Goal: Information Seeking & Learning: Learn about a topic

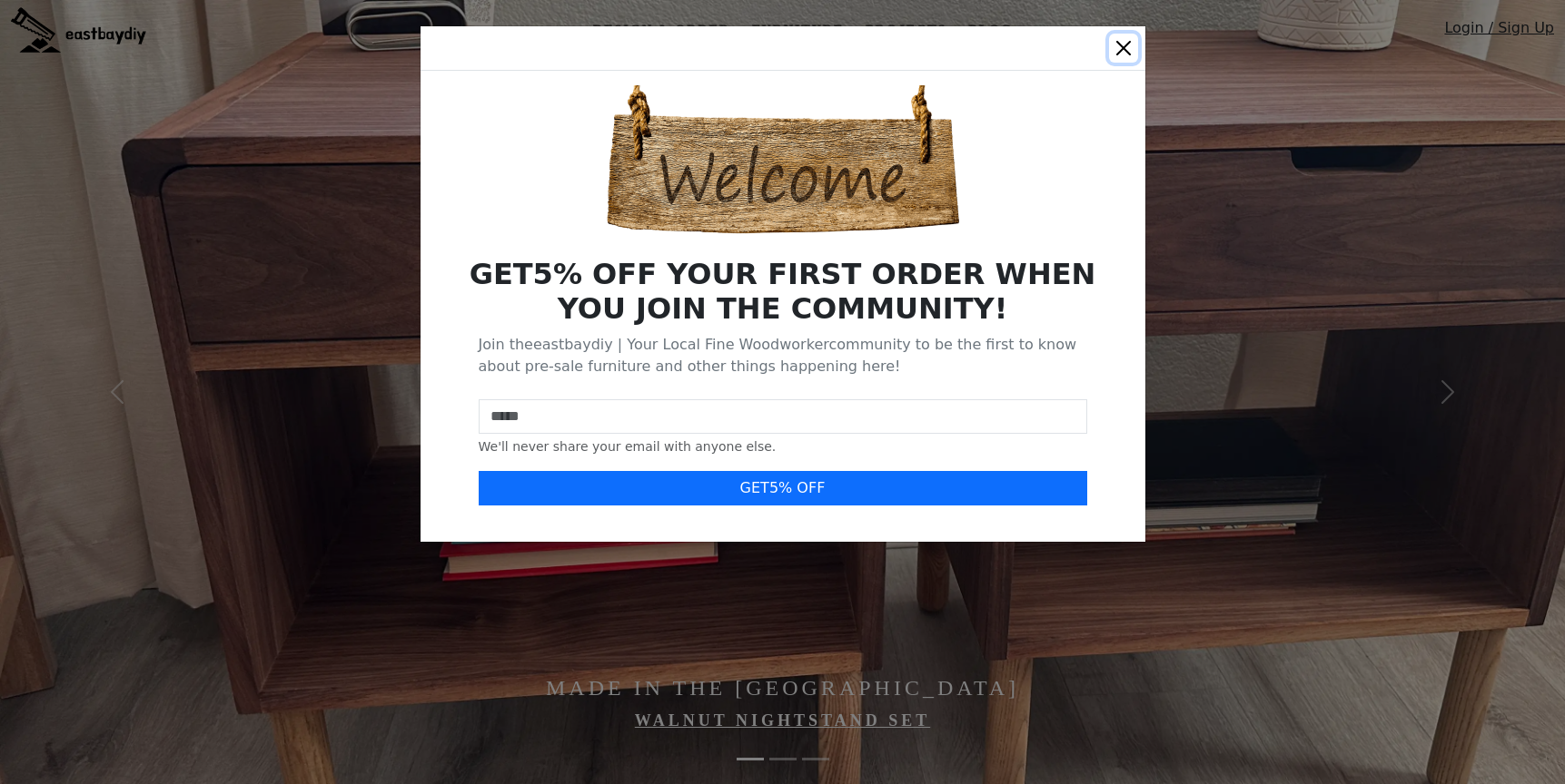
click at [1124, 45] on button "Close" at bounding box center [1123, 47] width 29 height 29
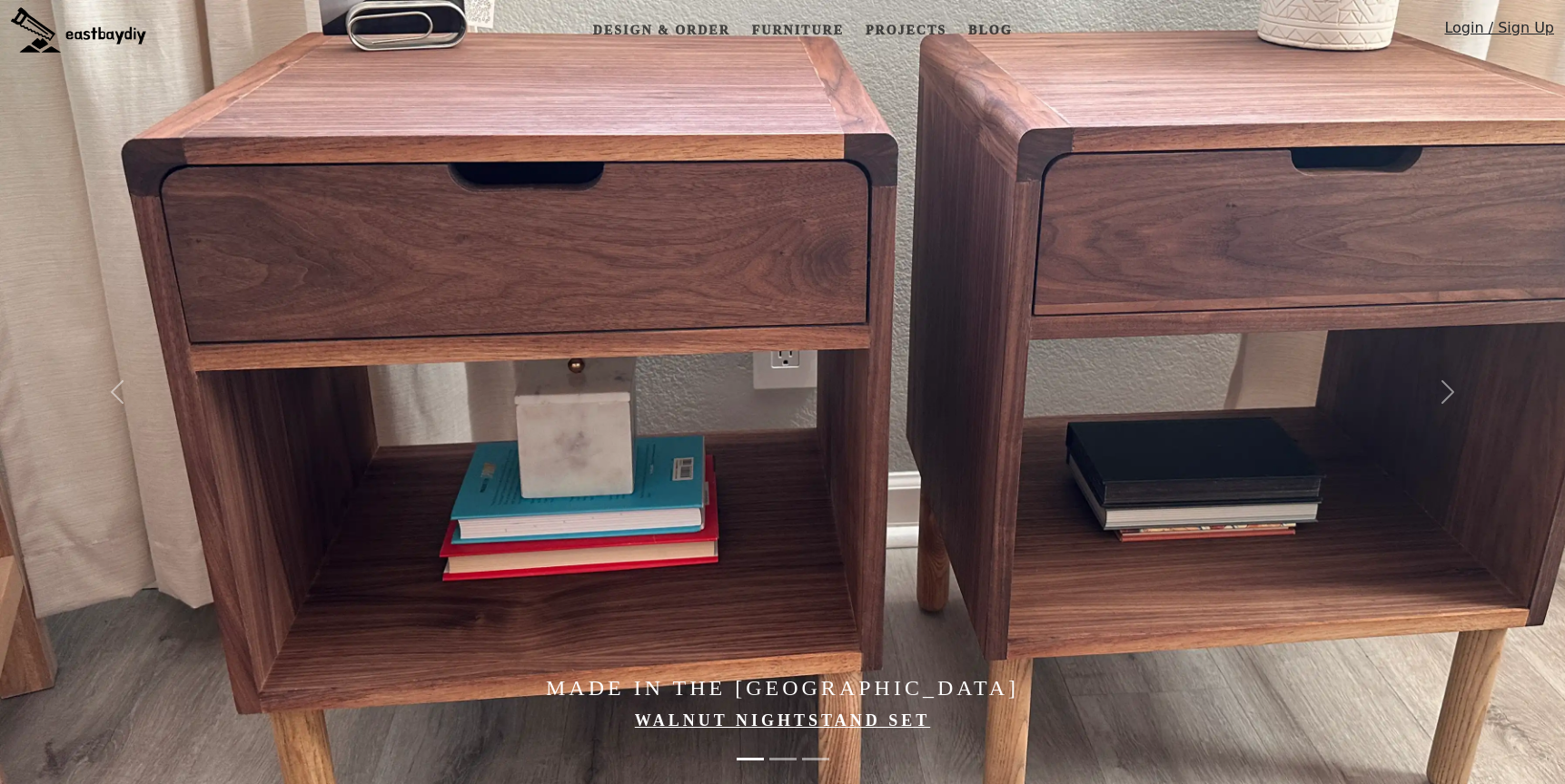
click at [113, 32] on img at bounding box center [78, 30] width 136 height 46
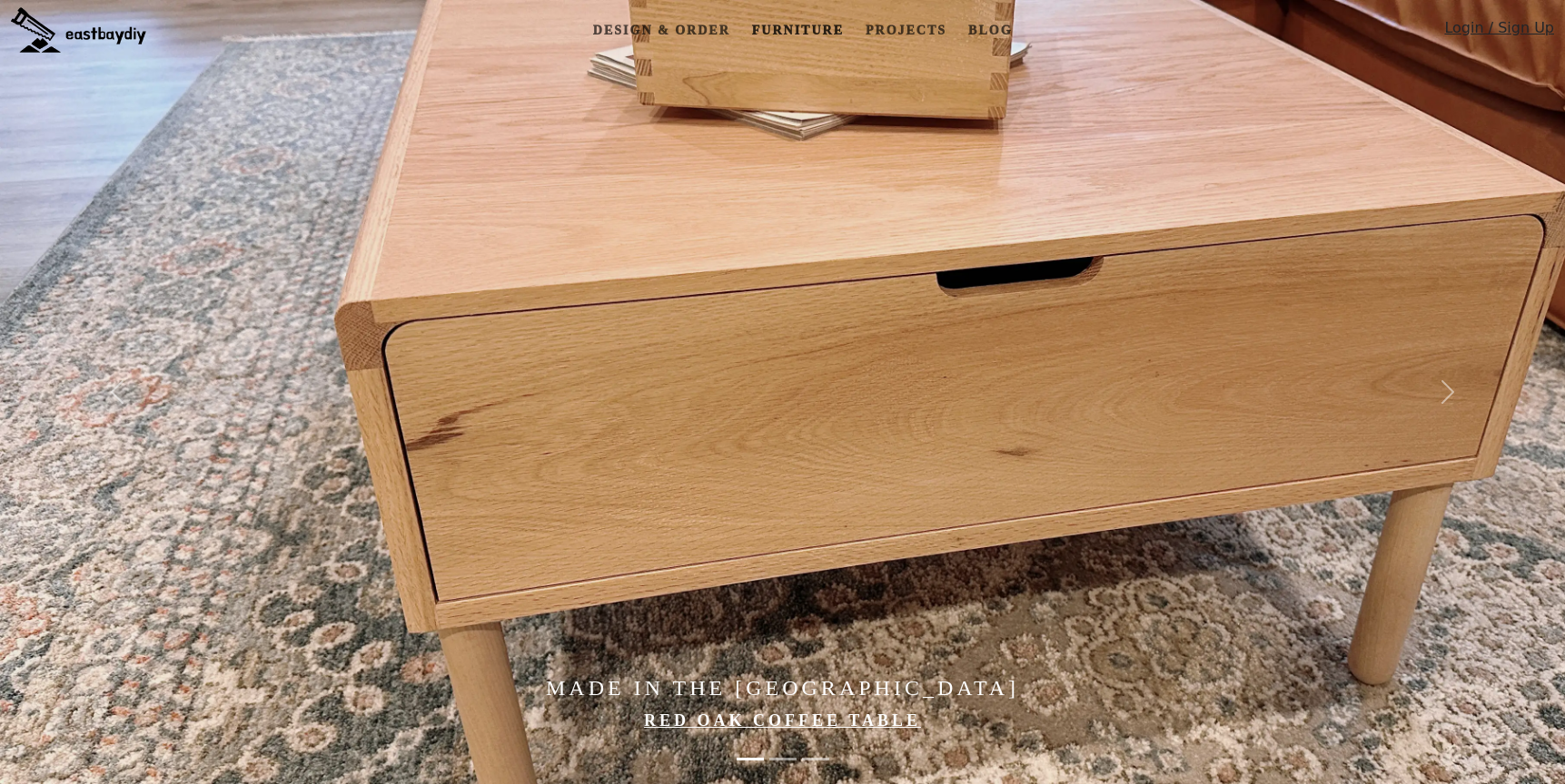
click at [790, 28] on link "Furniture" at bounding box center [798, 29] width 106 height 33
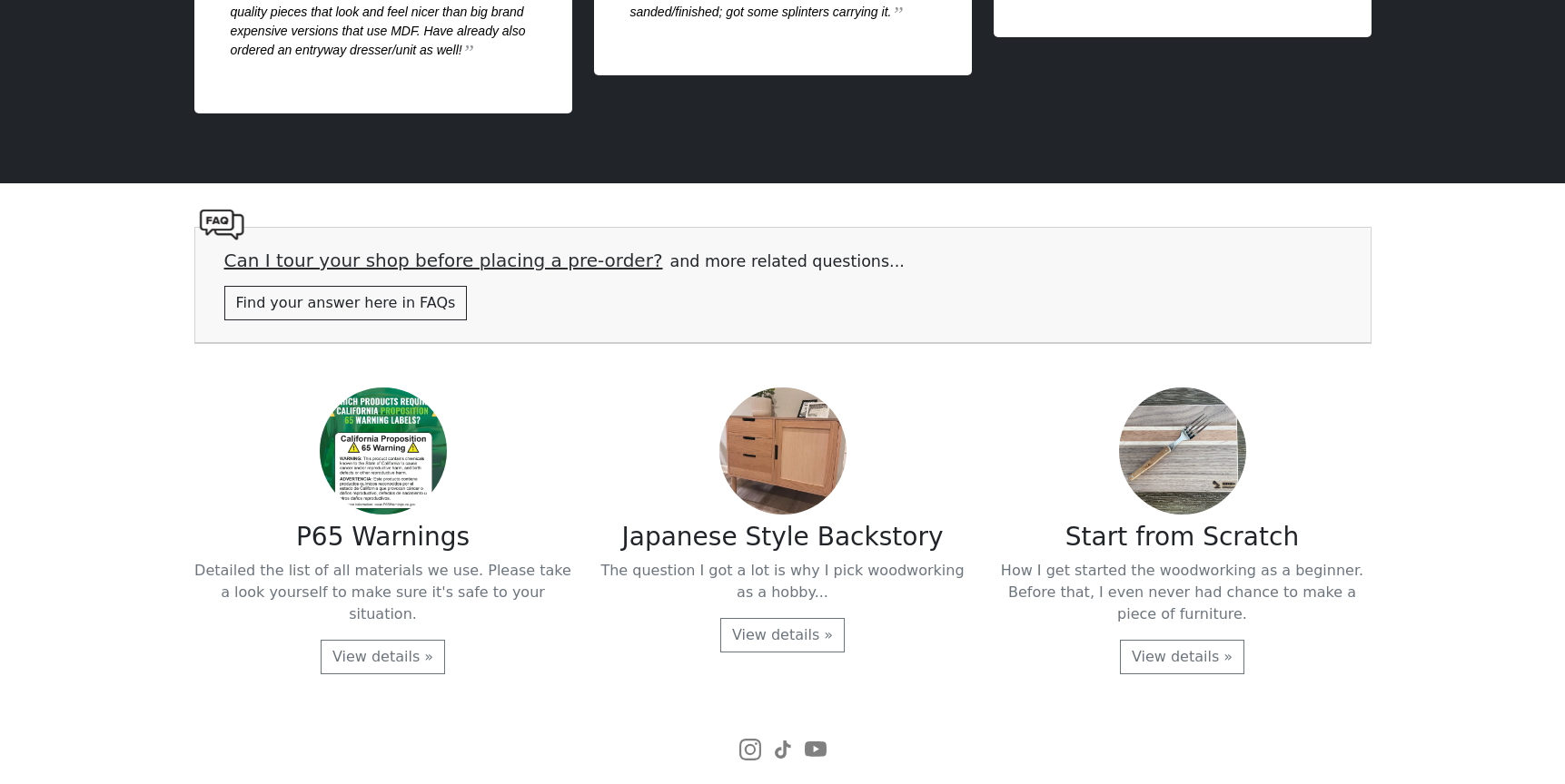
scroll to position [3931, 0]
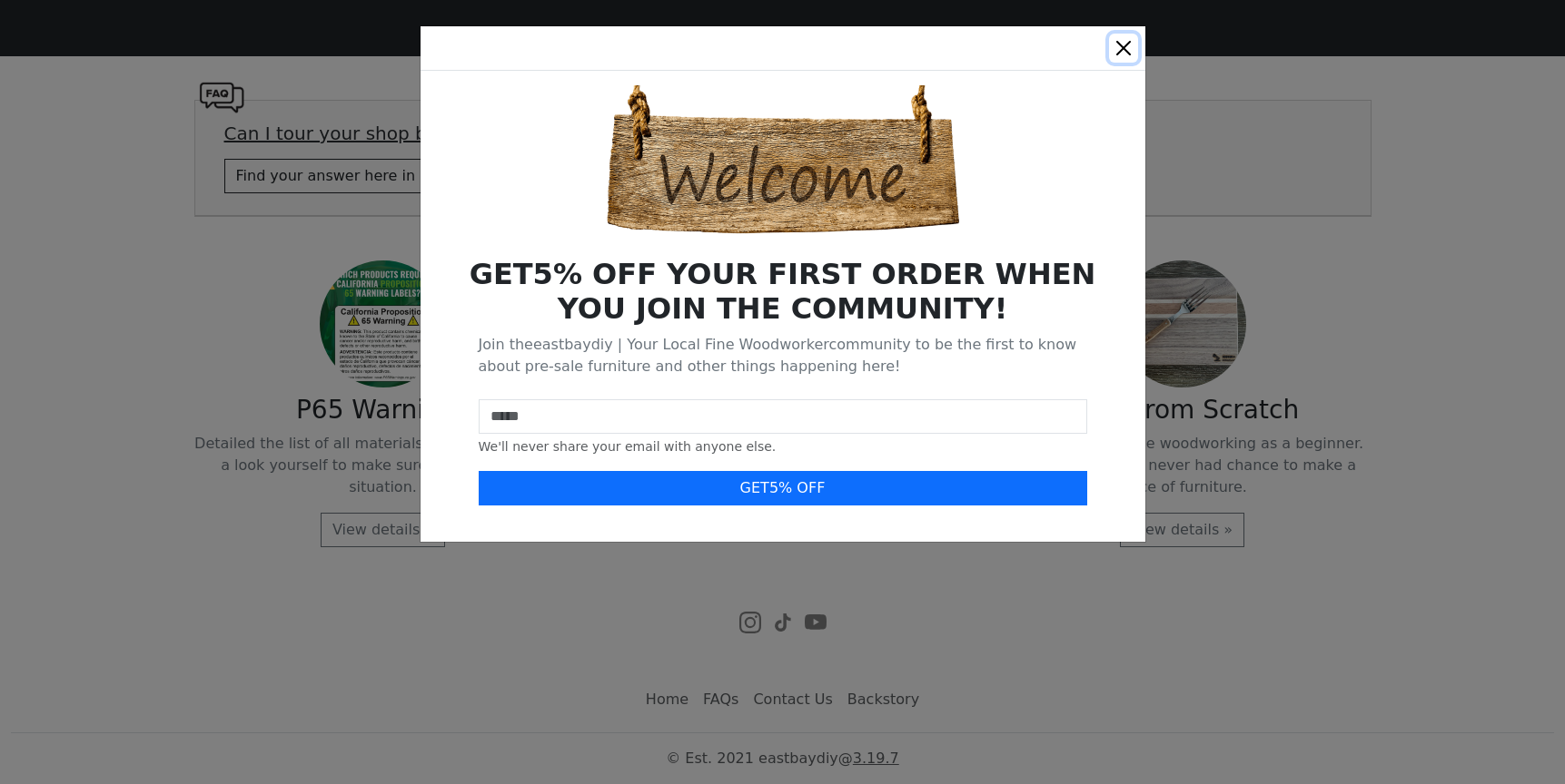
click at [1125, 38] on button "Close" at bounding box center [1123, 47] width 29 height 29
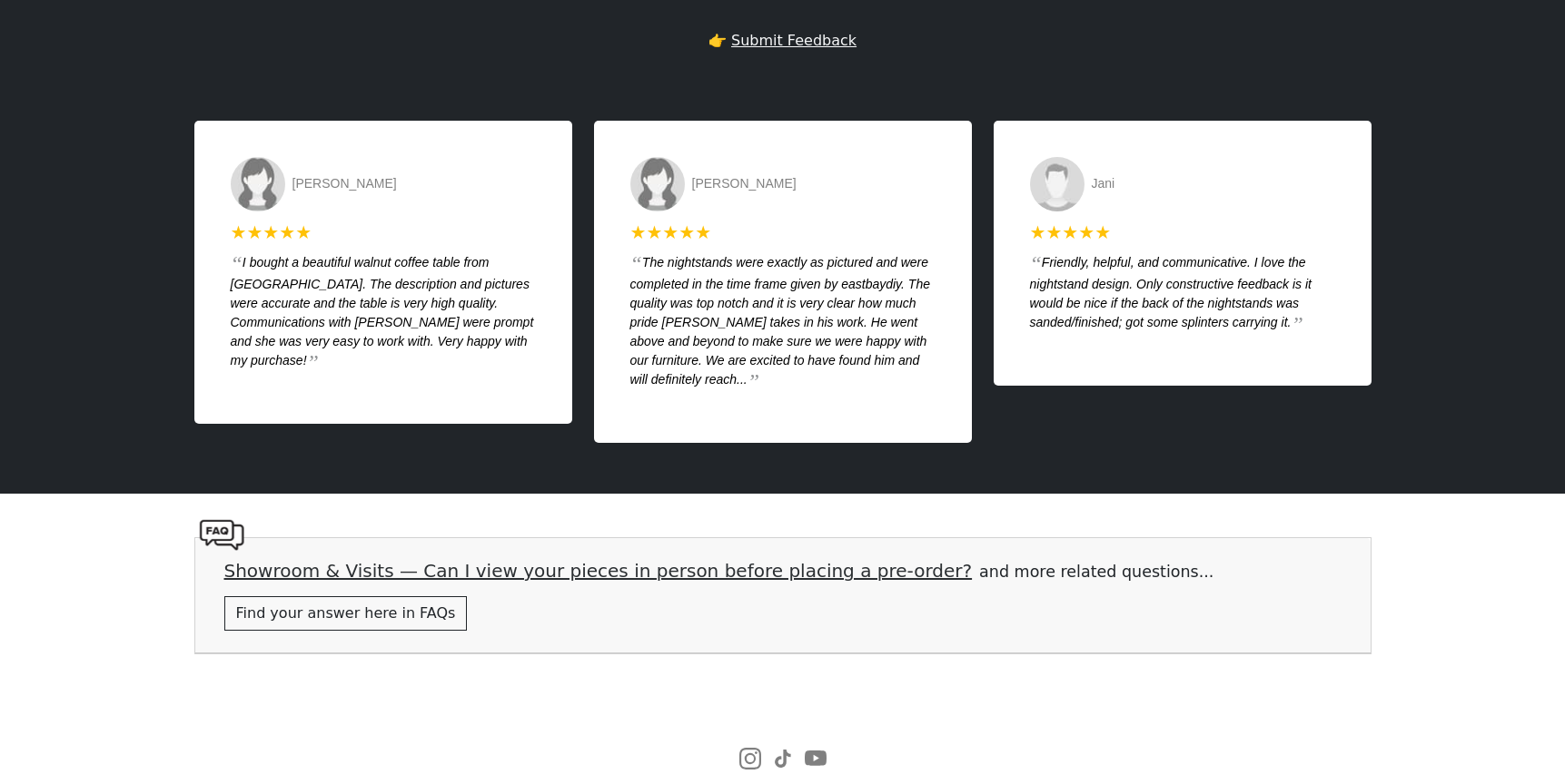
scroll to position [3630, 0]
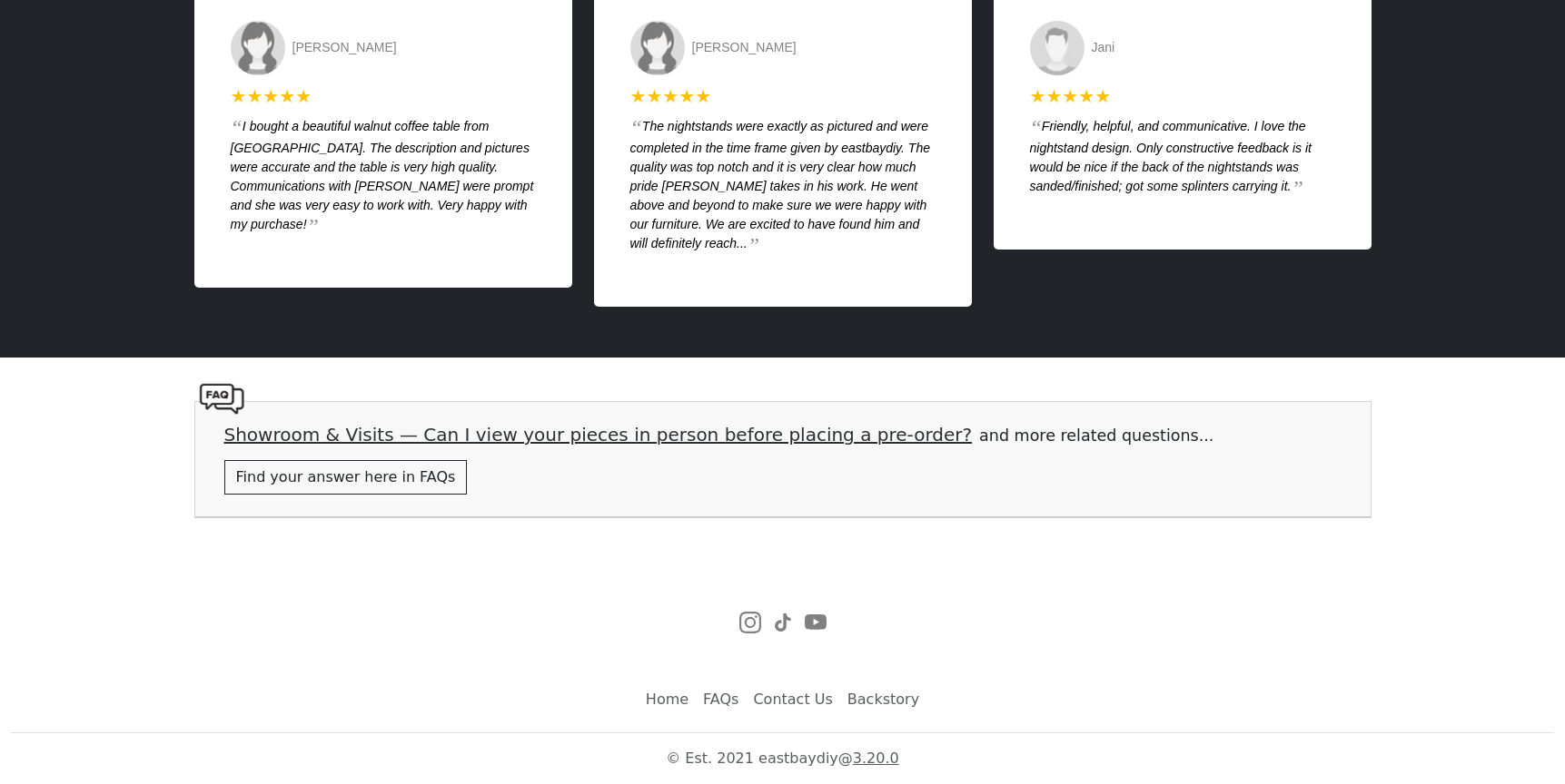
click at [733, 694] on link "FAQs" at bounding box center [721, 700] width 50 height 36
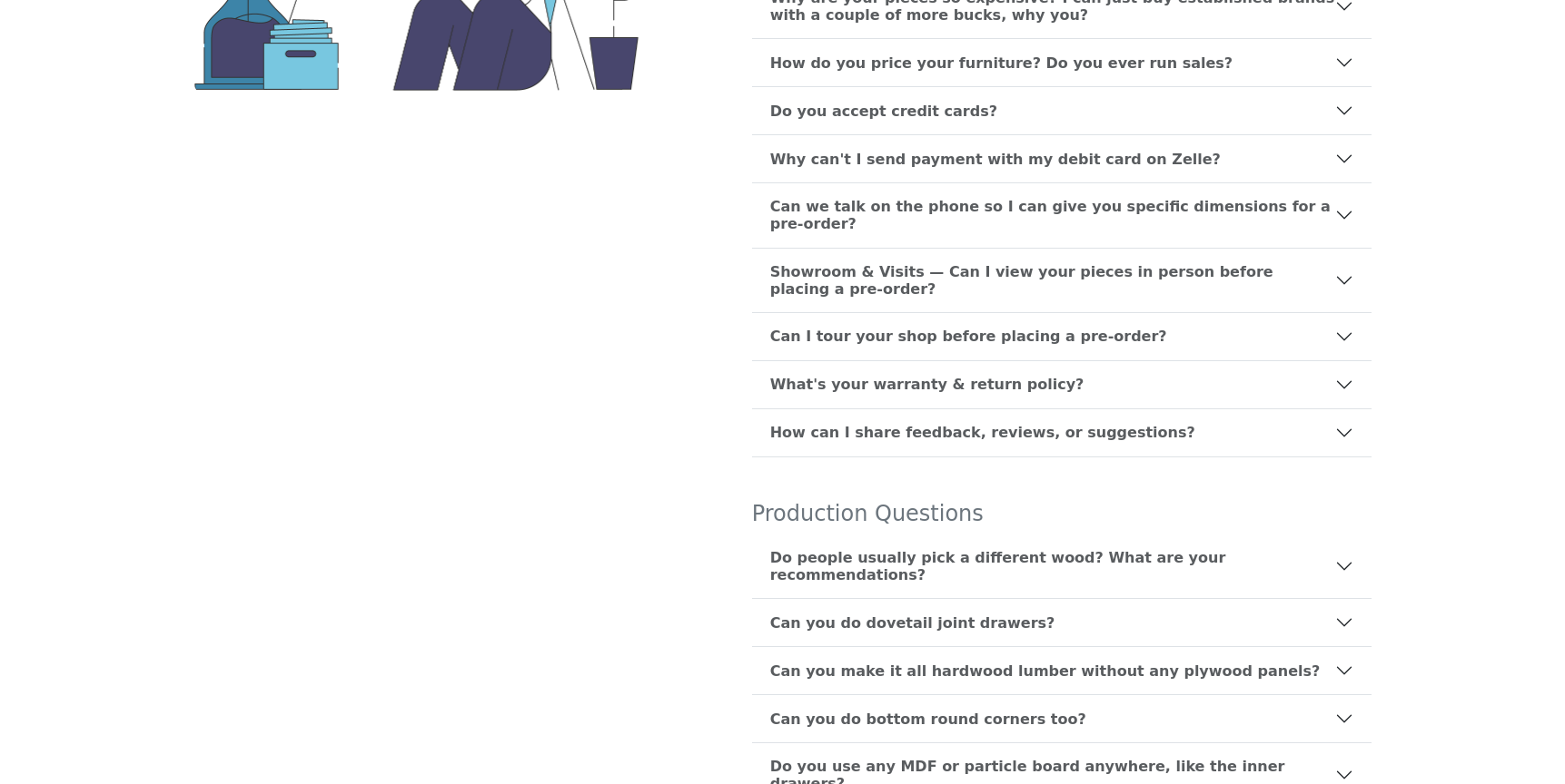
scroll to position [519, 0]
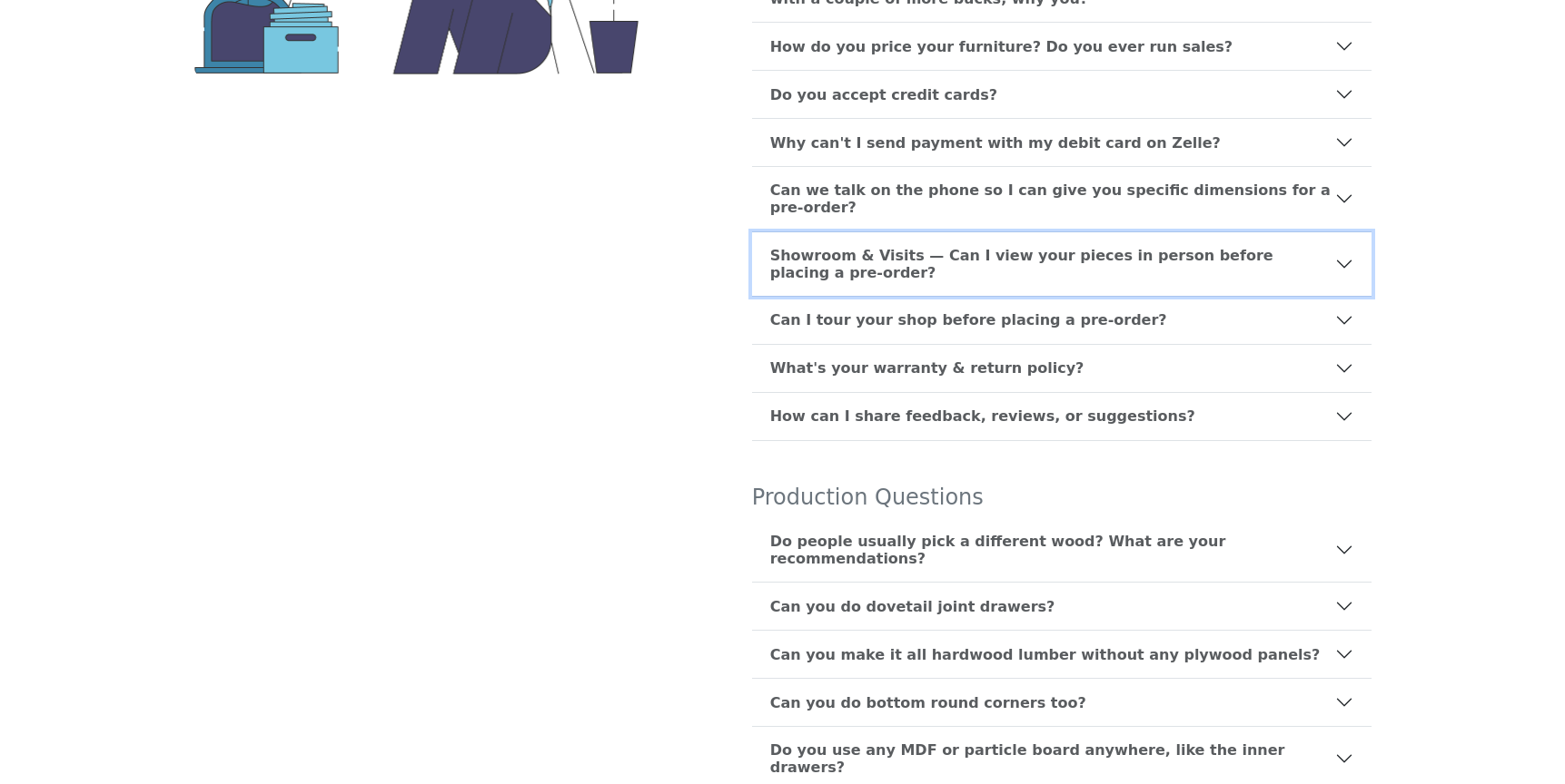
click at [911, 246] on b "Showroom & Visits — Can I view your pieces in person before placing a pre-order?" at bounding box center [1053, 264] width 565 height 34
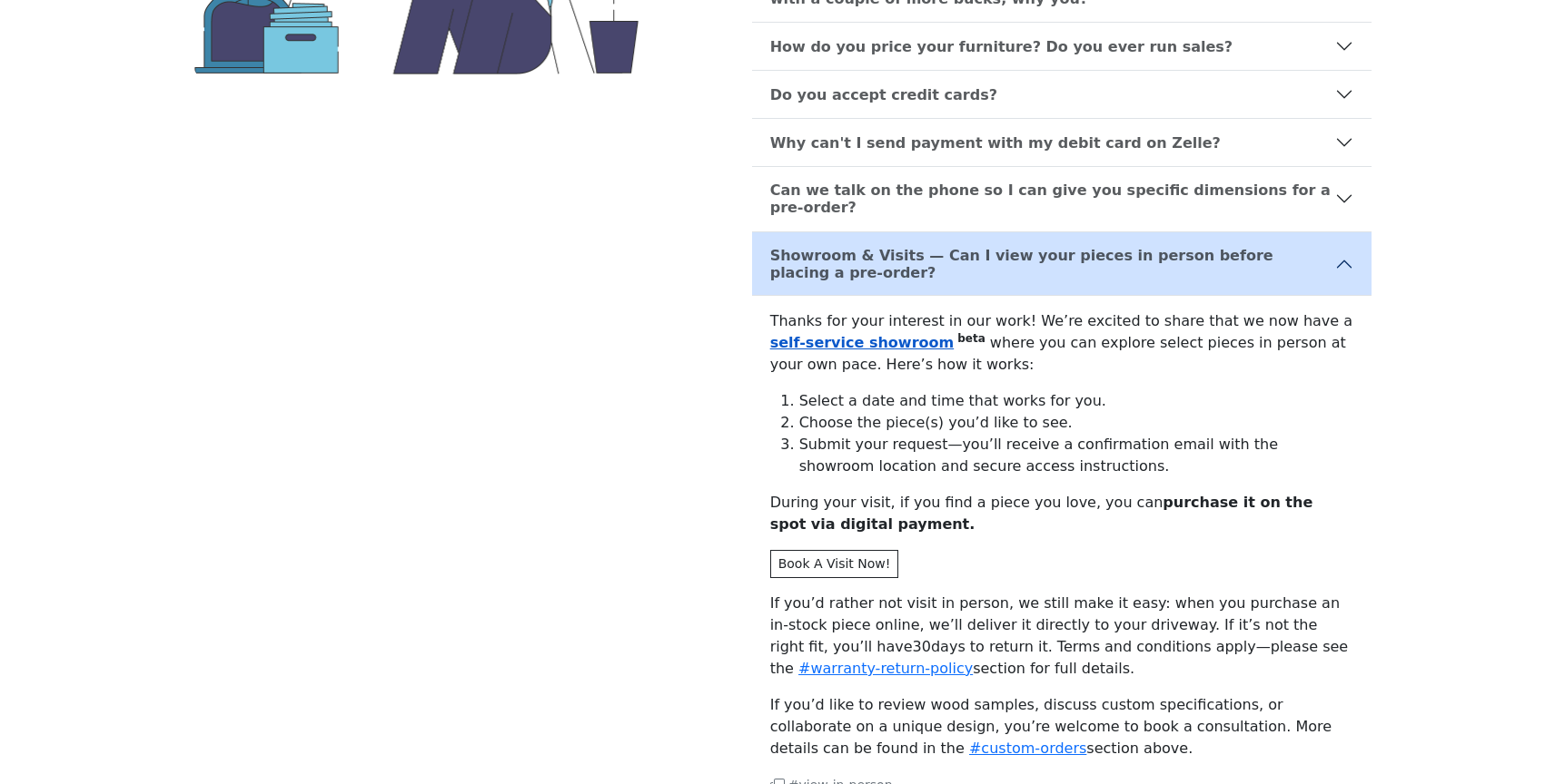
click at [867, 334] on link "self-service showroom" at bounding box center [862, 342] width 184 height 17
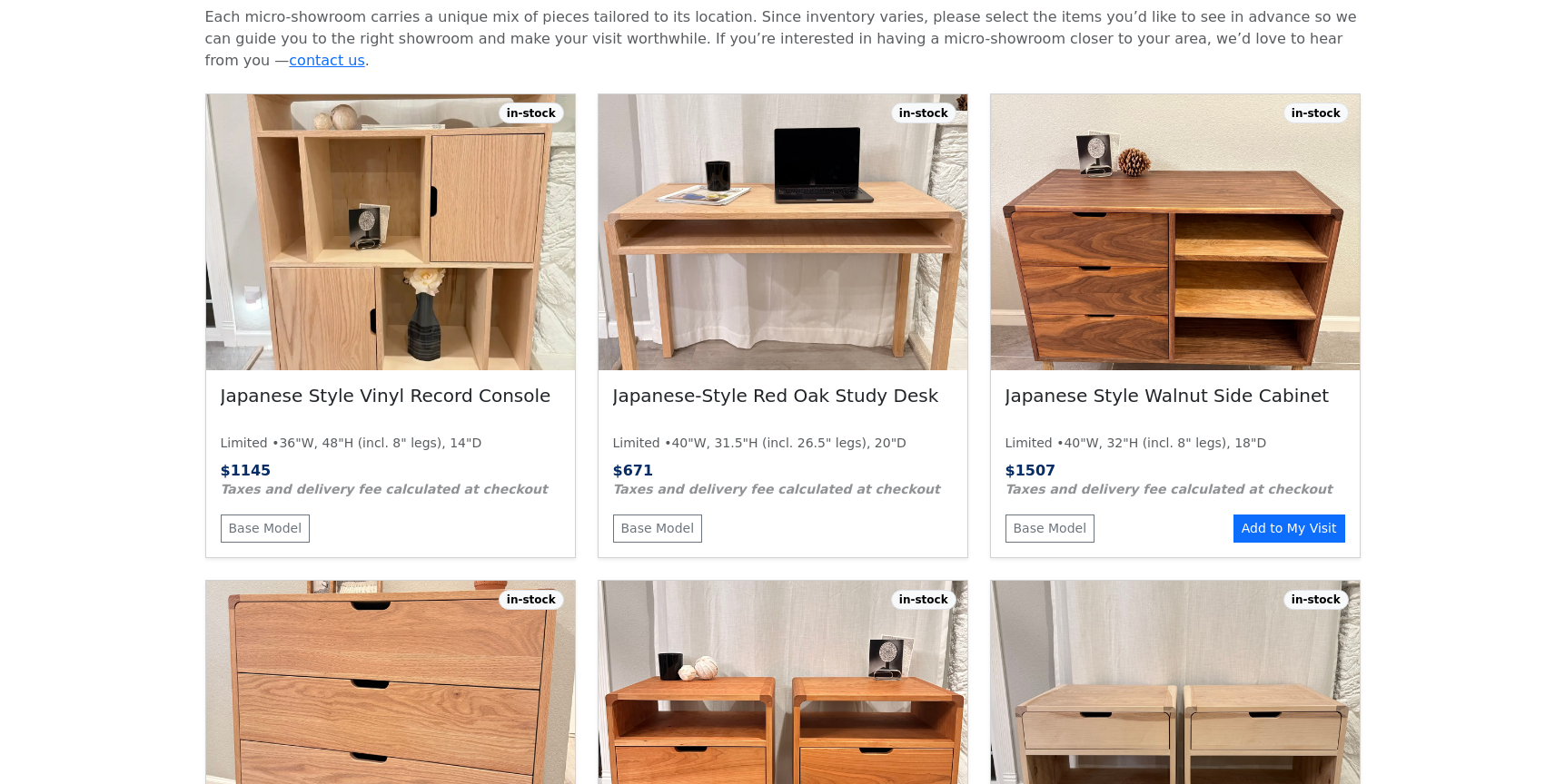
scroll to position [683, 0]
drag, startPoint x: 1316, startPoint y: 354, endPoint x: 1008, endPoint y: 345, distance: 308.1
click at [1008, 384] on h3 "Japanese Style Walnut Side Cabinet" at bounding box center [1175, 407] width 340 height 46
drag, startPoint x: 1258, startPoint y: 397, endPoint x: 1062, endPoint y: 400, distance: 196.0
click at [1062, 433] on div "Limited • 40"W, 32"H (incl. 8" legs), 18"D" at bounding box center [1175, 443] width 340 height 19
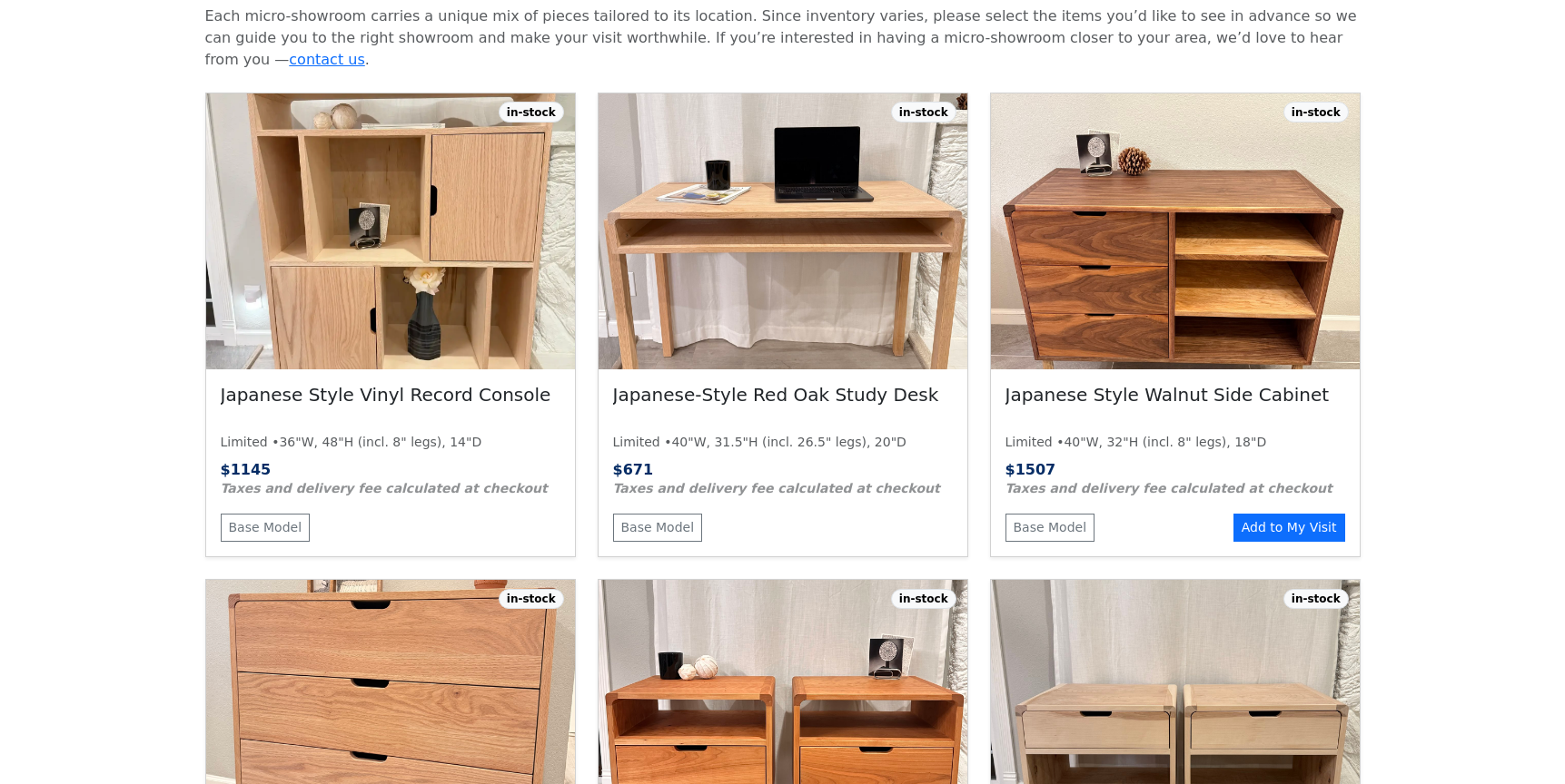
click at [1169, 384] on h3 "Japanese Style Walnut Side Cabinet" at bounding box center [1175, 407] width 340 height 46
click at [1101, 384] on h3 "Japanese Style Walnut Side Cabinet" at bounding box center [1175, 407] width 340 height 46
click at [1170, 139] on img at bounding box center [1175, 232] width 369 height 277
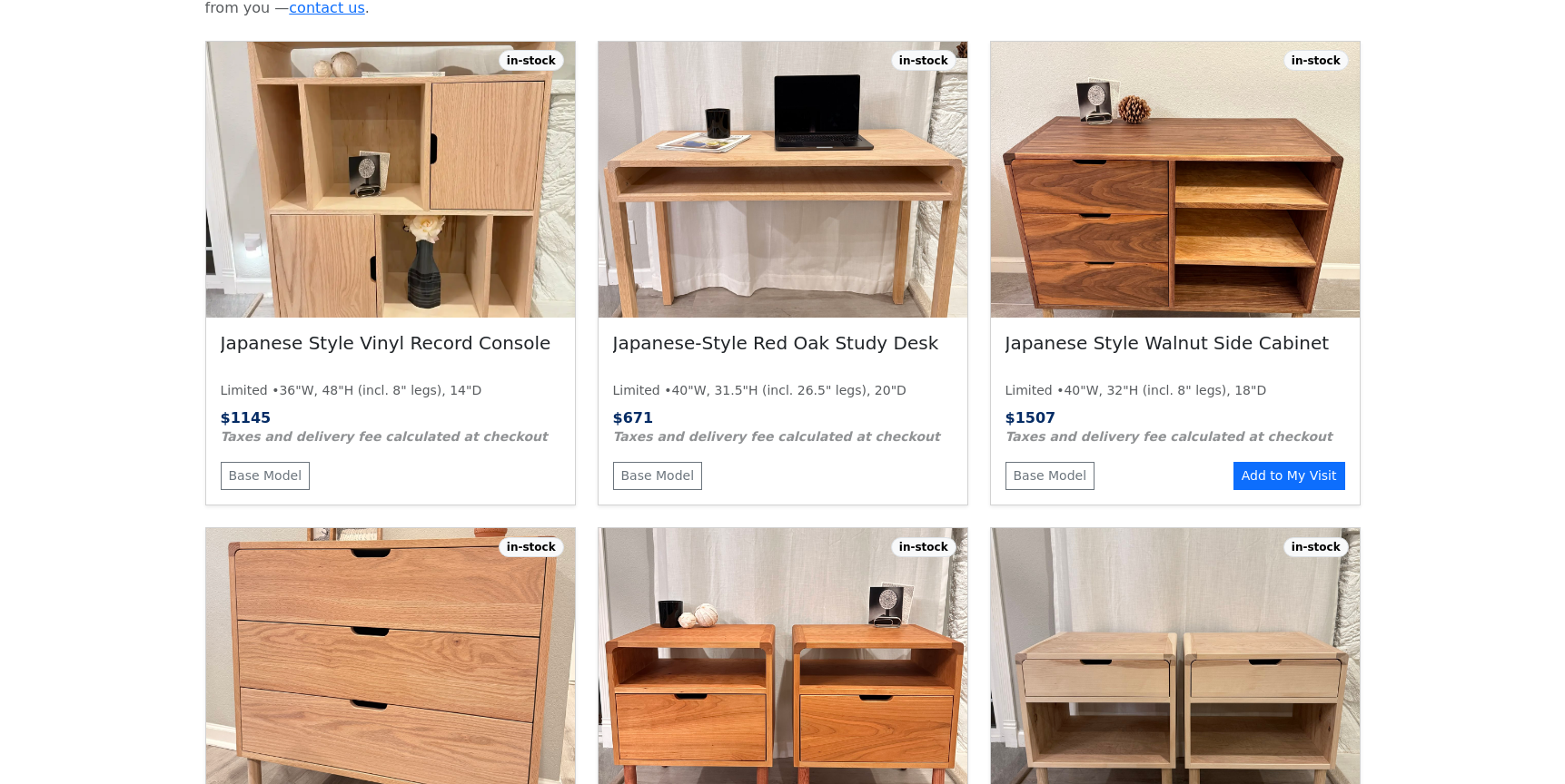
scroll to position [727, 0]
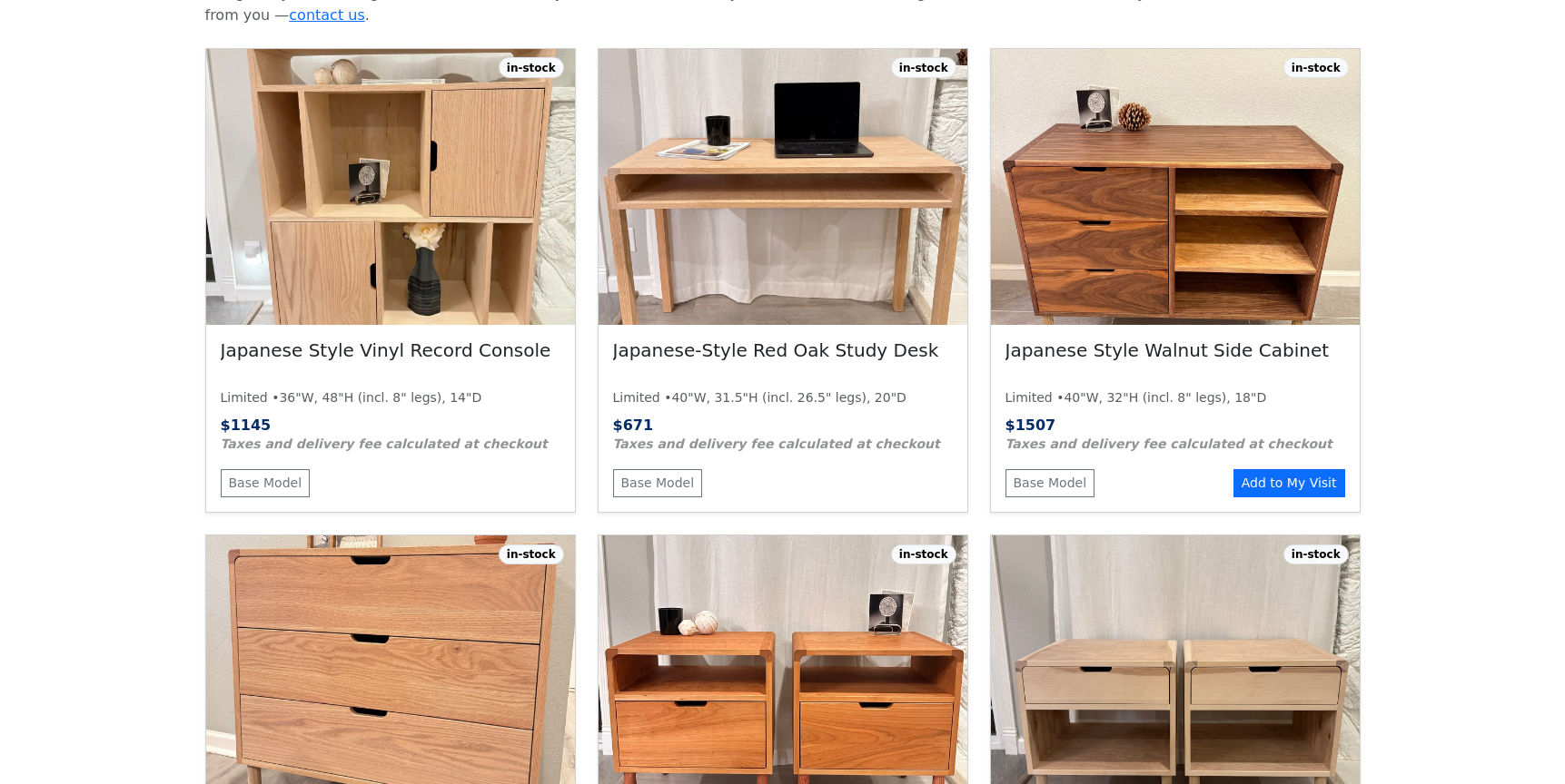
click at [1017, 417] on span "$ 1507" at bounding box center [1031, 426] width 51 height 17
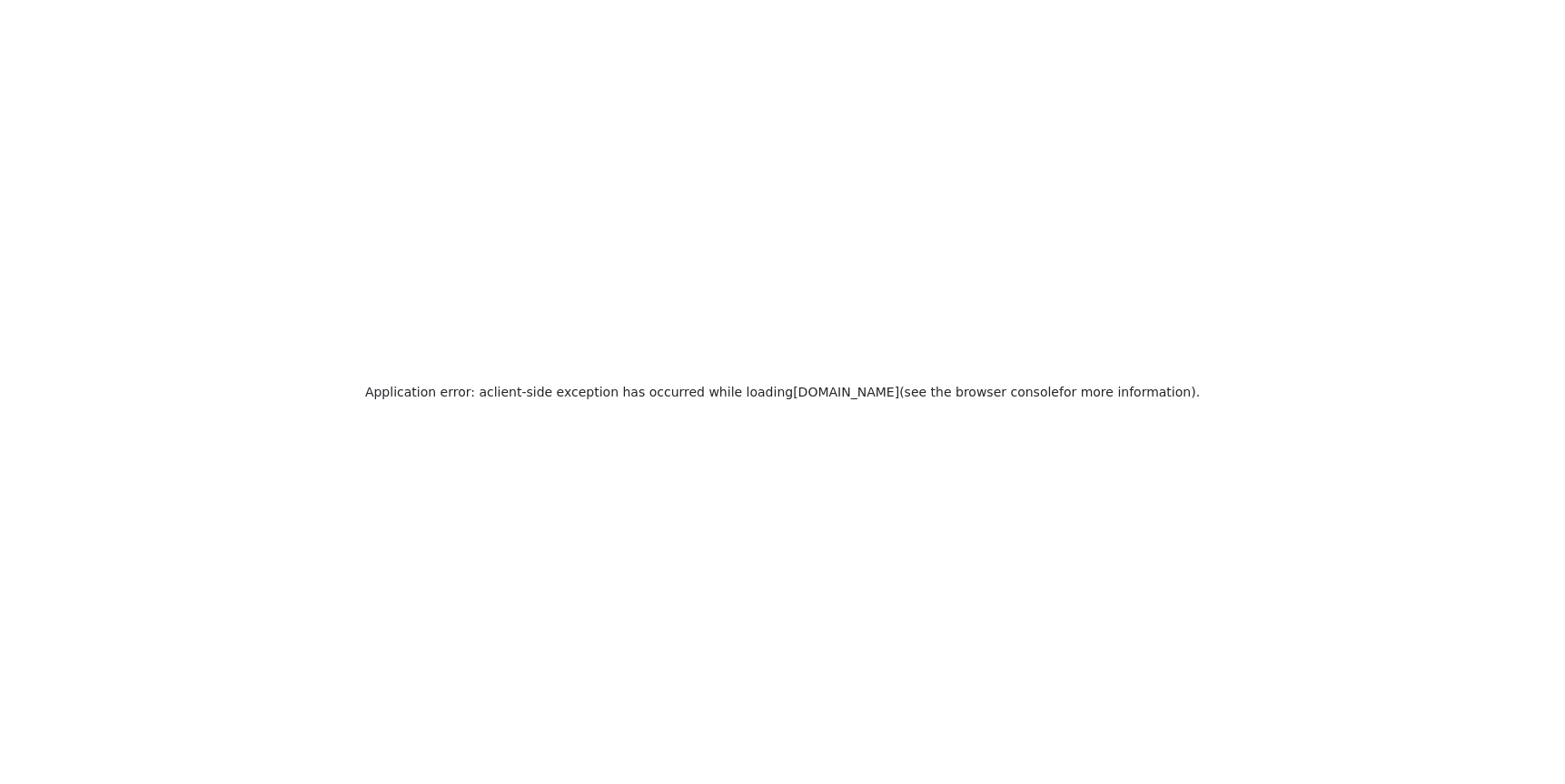
scroll to position [0, 0]
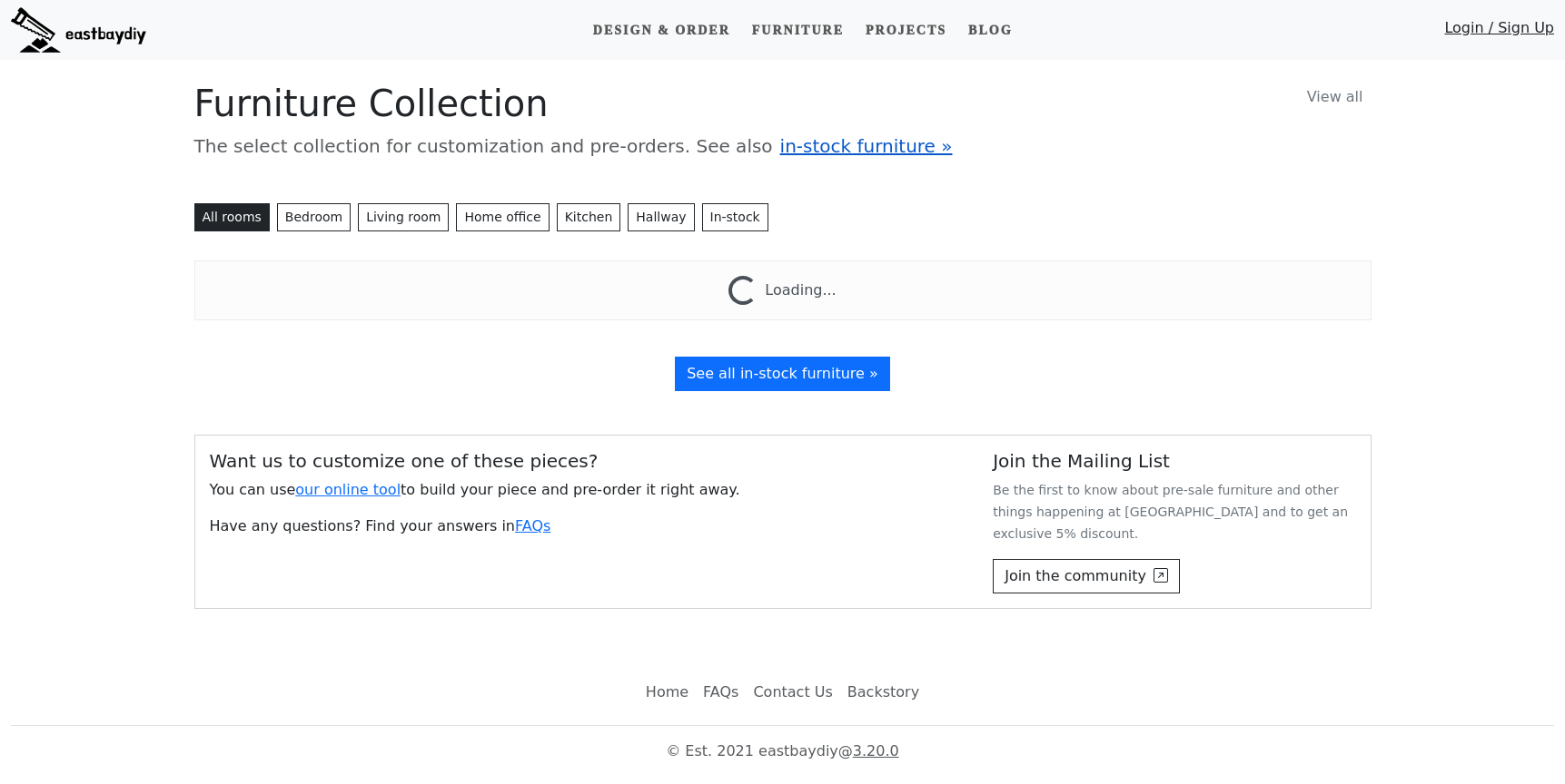
click at [810, 148] on span "in-stock furniture »" at bounding box center [867, 146] width 173 height 22
